Goal: Task Accomplishment & Management: Manage account settings

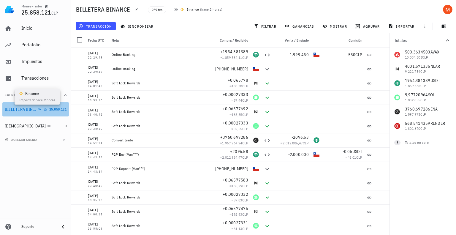
click at [38, 110] on icon at bounding box center [39, 108] width 3 height 1
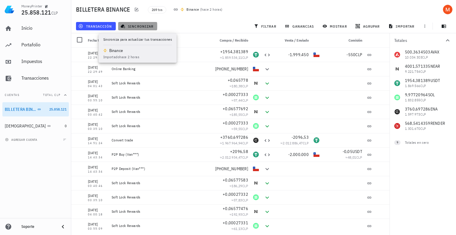
click at [134, 27] on span "sincronizar" at bounding box center [138, 26] width 32 height 5
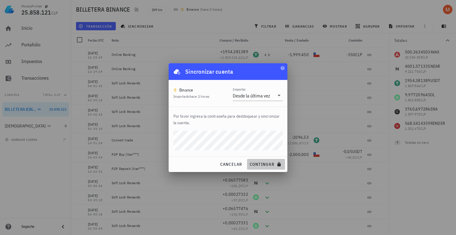
click at [261, 166] on span "continuar" at bounding box center [265, 163] width 33 height 5
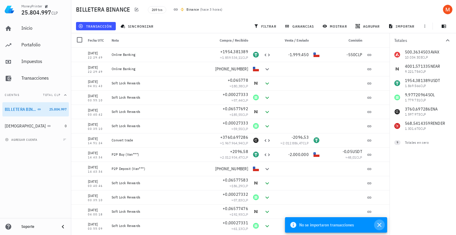
click at [380, 228] on icon "button" at bounding box center [379, 224] width 7 height 7
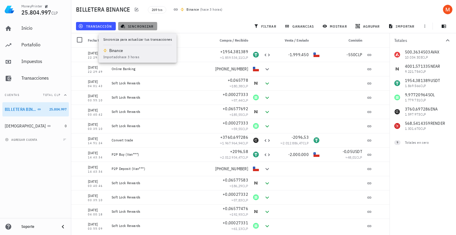
click at [134, 28] on span "sincronizar" at bounding box center [138, 26] width 32 height 5
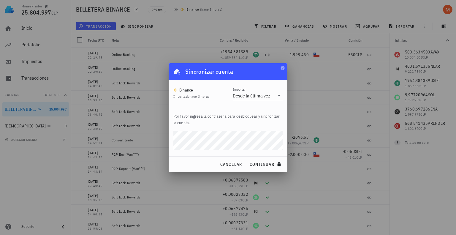
click at [269, 100] on div "Desde la última vez" at bounding box center [254, 96] width 42 height 10
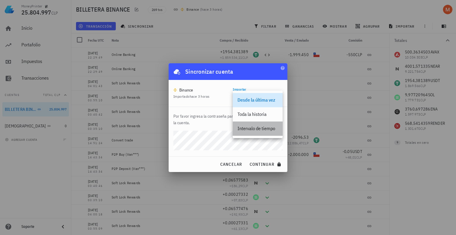
click at [262, 127] on div "Intervalo de tiempo" at bounding box center [257, 129] width 40 height 6
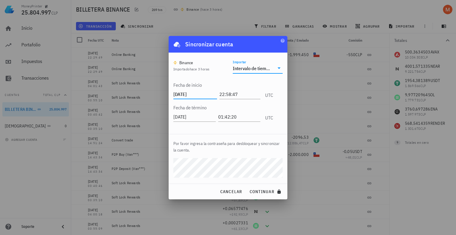
click at [199, 96] on input "2025-10-10" at bounding box center [195, 93] width 44 height 9
type input "2025-10-09"
click at [216, 134] on div "Por favor ingresa la contraseña para desbloquear y sincronizar la cuenta." at bounding box center [228, 158] width 119 height 49
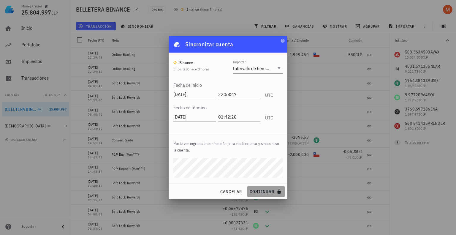
click at [260, 188] on button "continuar" at bounding box center [266, 191] width 38 height 11
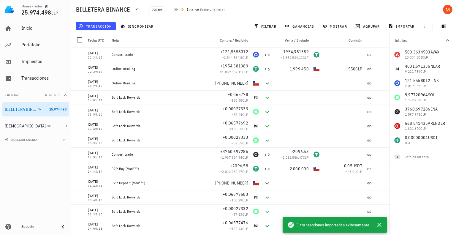
click at [50, 171] on div "Inicio Portafolio Impuestos Transacciones Cuentas Total CLP BILLETERA BINANCE 2…" at bounding box center [35, 118] width 71 height 199
click at [33, 30] on div "Inicio" at bounding box center [43, 28] width 45 height 6
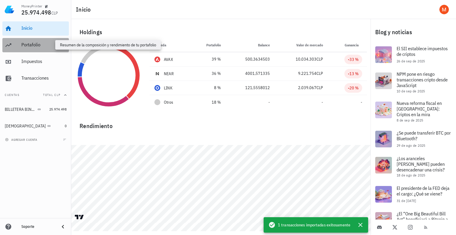
click at [33, 47] on div "Portafolio" at bounding box center [43, 45] width 45 height 6
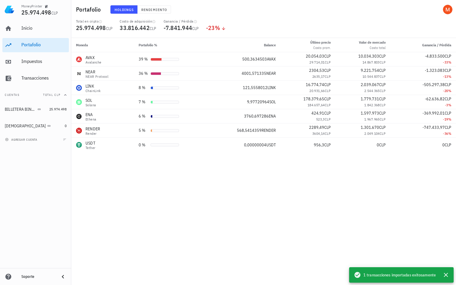
drag, startPoint x: 235, startPoint y: 23, endPoint x: 229, endPoint y: 23, distance: 5.6
click at [229, 23] on div "Total en cripto 25.974.498 CLP Costo de adquisición 33.816.442 CLP Ganancia / P…" at bounding box center [263, 28] width 382 height 19
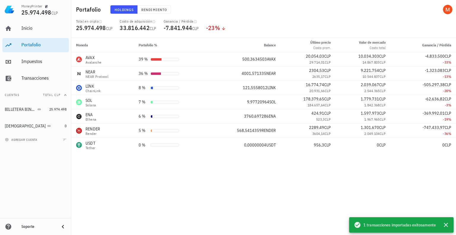
click at [15, 205] on div "Inicio Portafolio Impuestos Transacciones Cuentas Total CLP BILLETERA BINANCE 2…" at bounding box center [35, 118] width 71 height 199
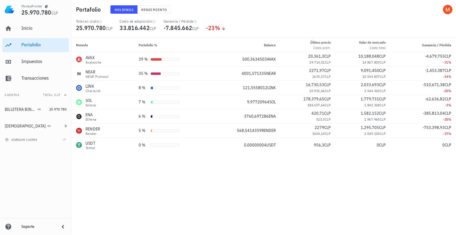
click at [42, 159] on div "Inicio Portafolio Impuestos Transacciones Cuentas Total CLP BILLETERA BINANCE 2…" at bounding box center [35, 118] width 71 height 199
